Goal: Information Seeking & Learning: Learn about a topic

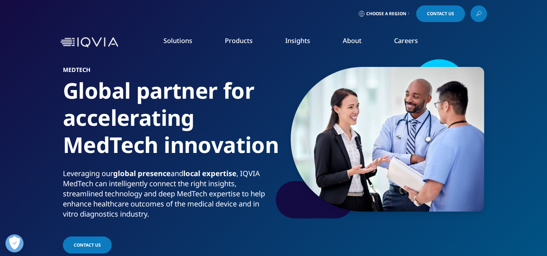
click at [150, 159] on link "MedTech" at bounding box center [209, 160] width 129 height 8
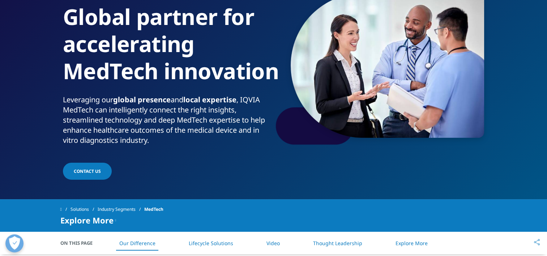
scroll to position [77, 0]
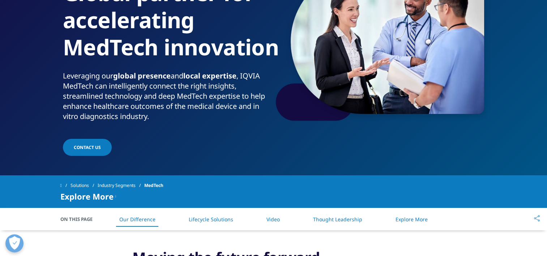
click at [150, 159] on section "MedTech Global partner for accelerating MedTech innovation Leveraging our globa…" at bounding box center [273, 38] width 547 height 273
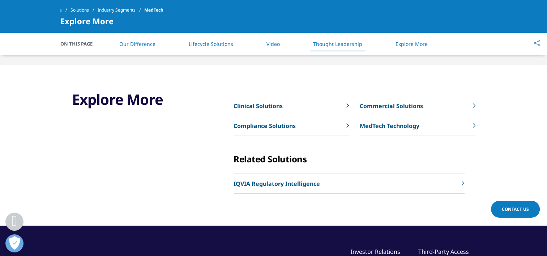
scroll to position [1320, 0]
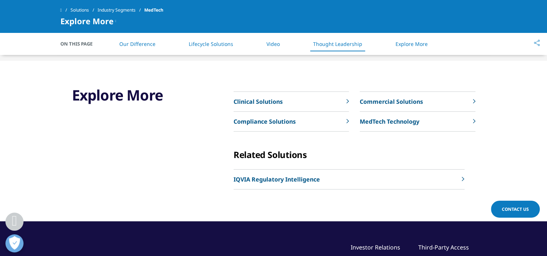
click at [388, 124] on link "MedTech Technology" at bounding box center [417, 122] width 115 height 20
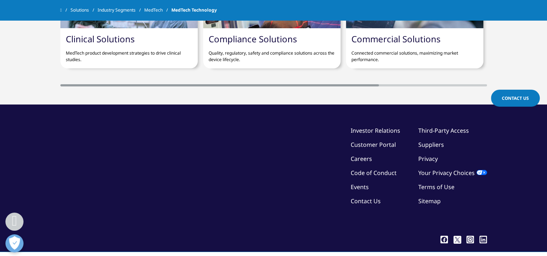
scroll to position [768, 0]
